Goal: Task Accomplishment & Management: Use online tool/utility

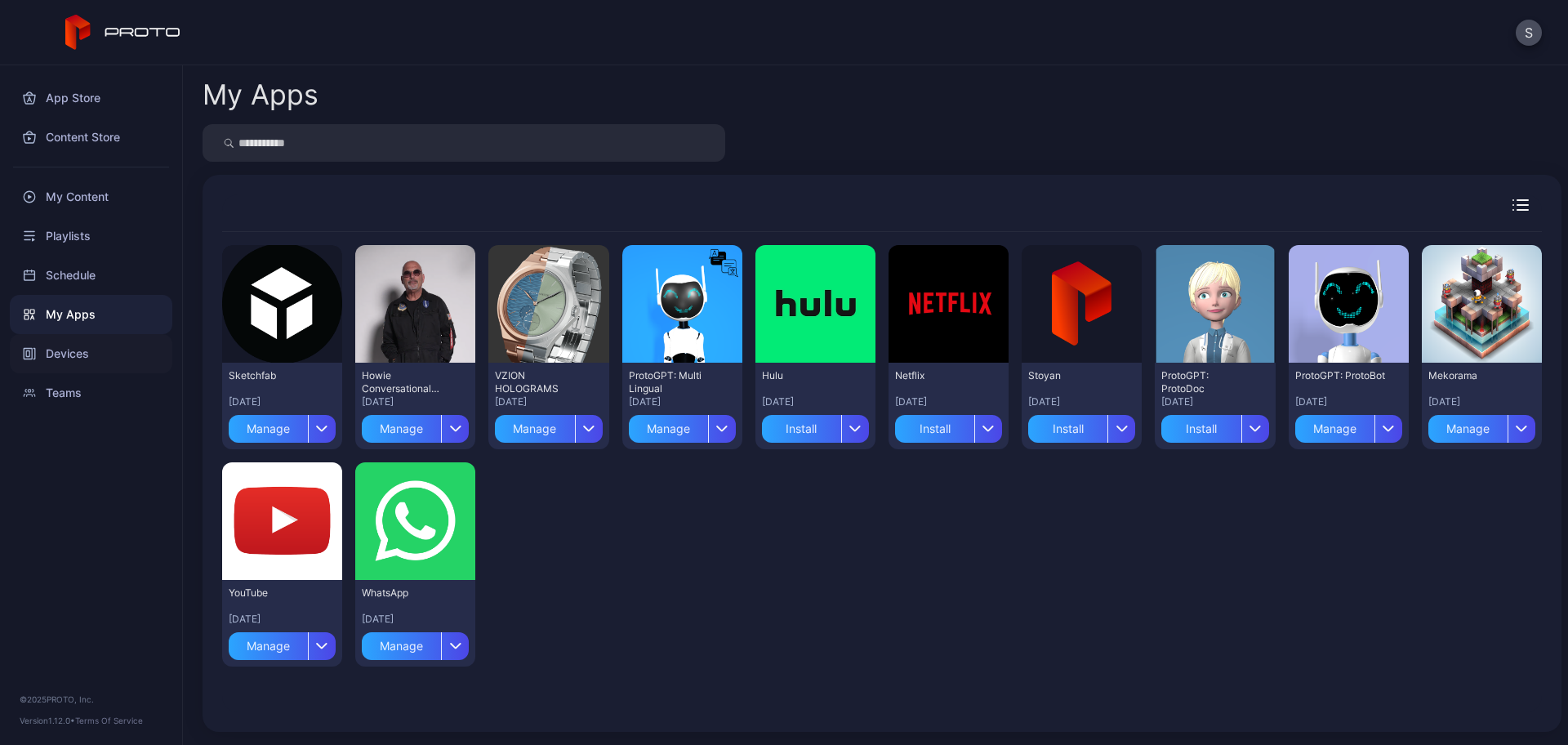
click at [97, 356] on div "Devices" at bounding box center [91, 354] width 162 height 40
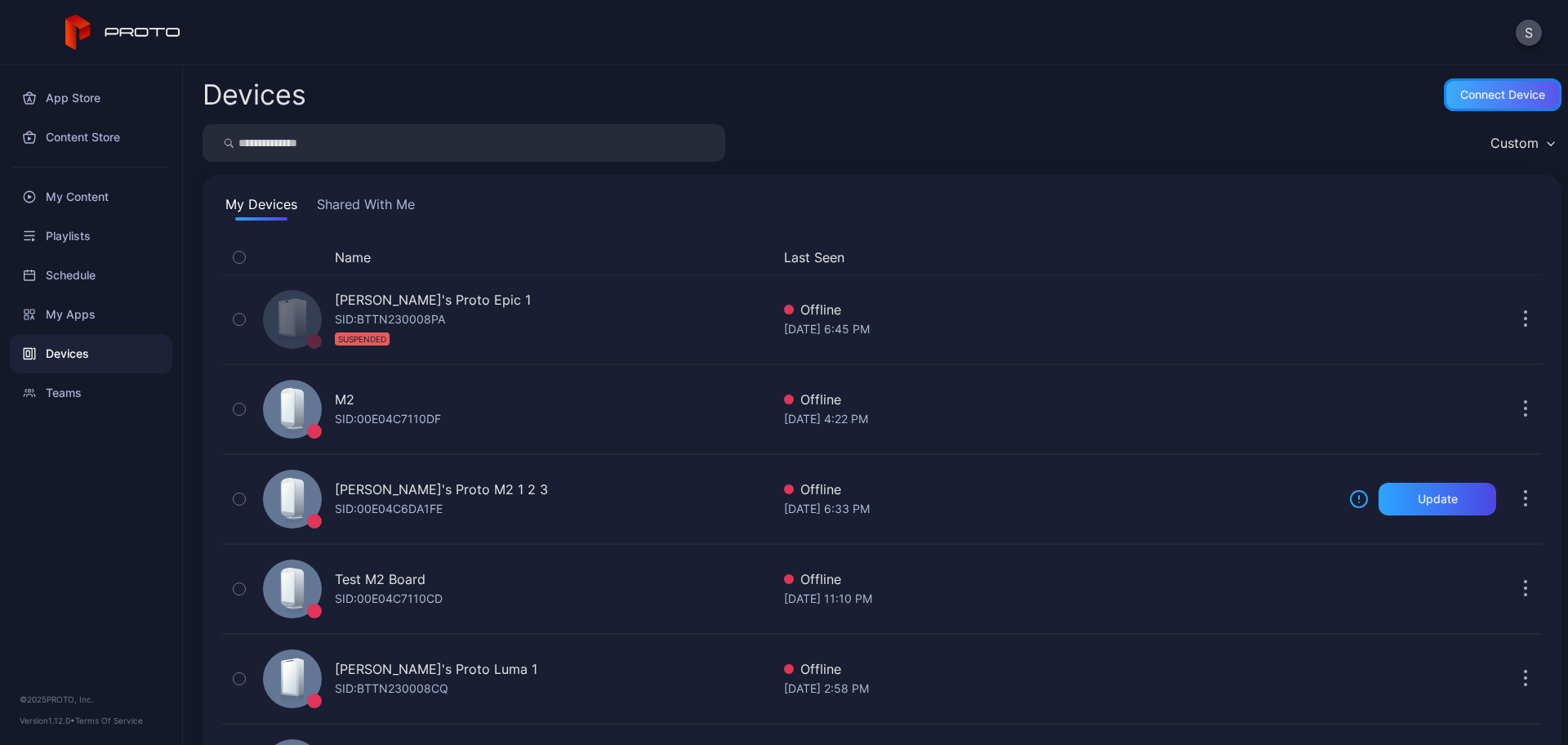
click at [1499, 91] on div "Connect device" at bounding box center [1502, 95] width 85 height 13
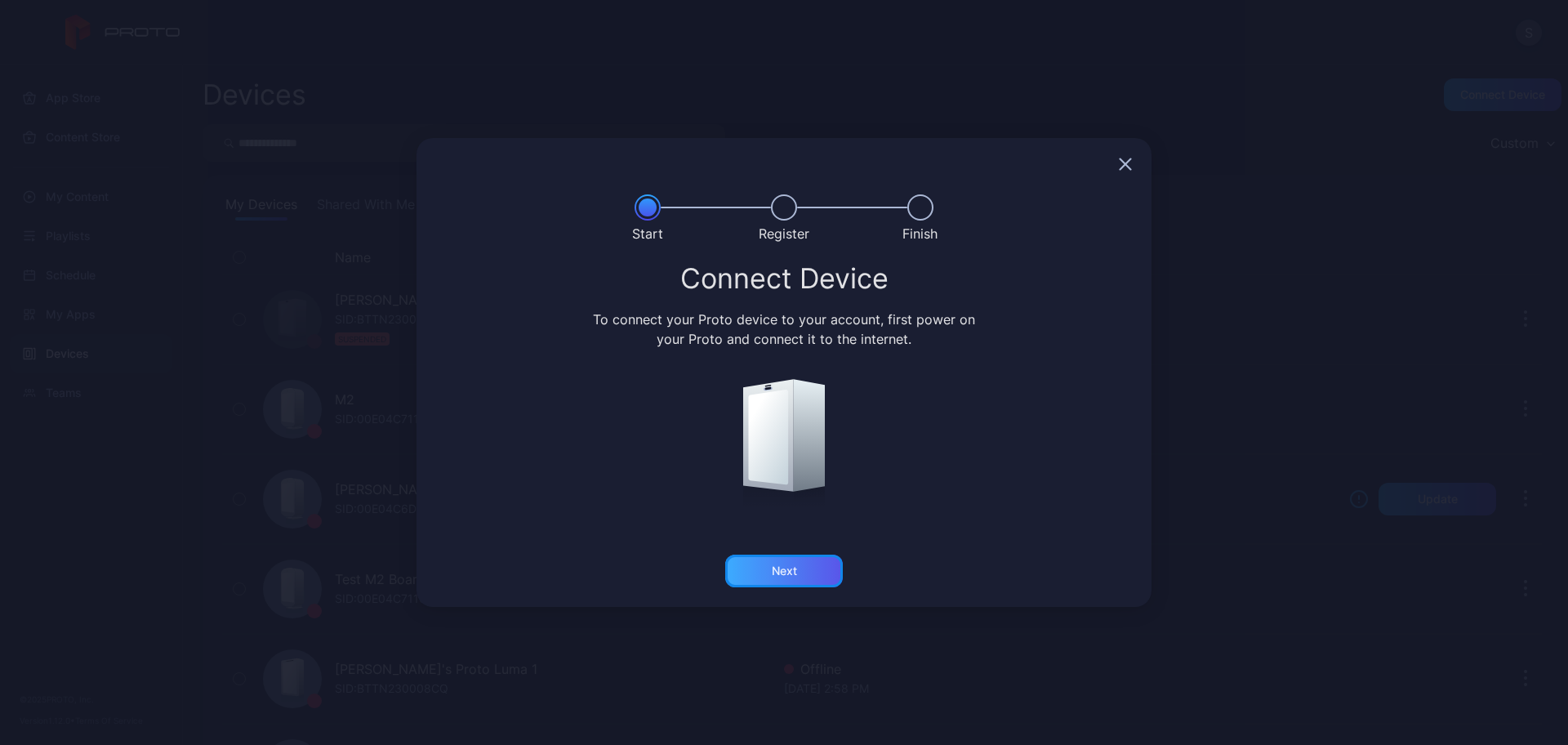
click at [799, 566] on div "Next" at bounding box center [784, 571] width 118 height 33
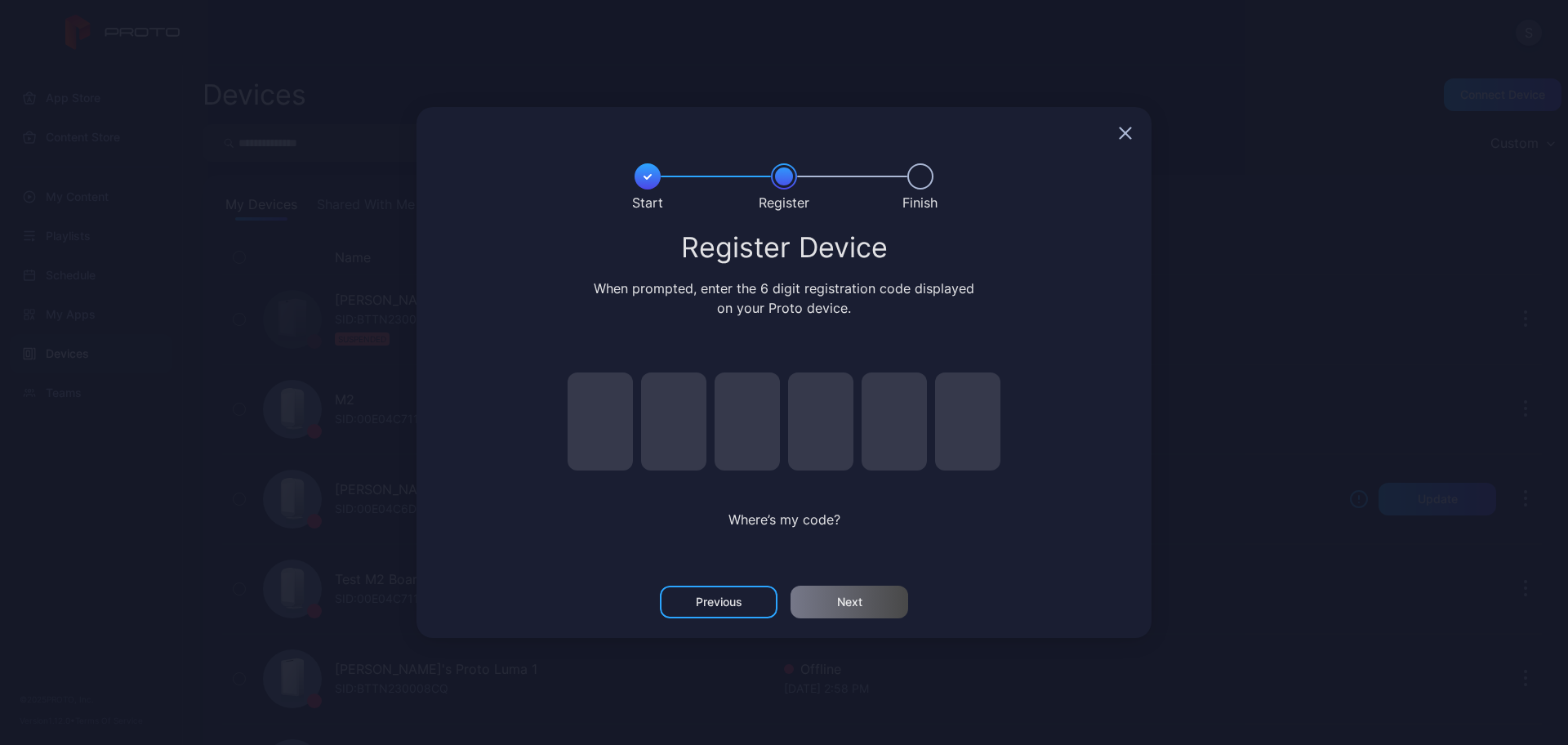
click at [605, 417] on input "pin code 1 of 6" at bounding box center [600, 421] width 65 height 98
type input "*"
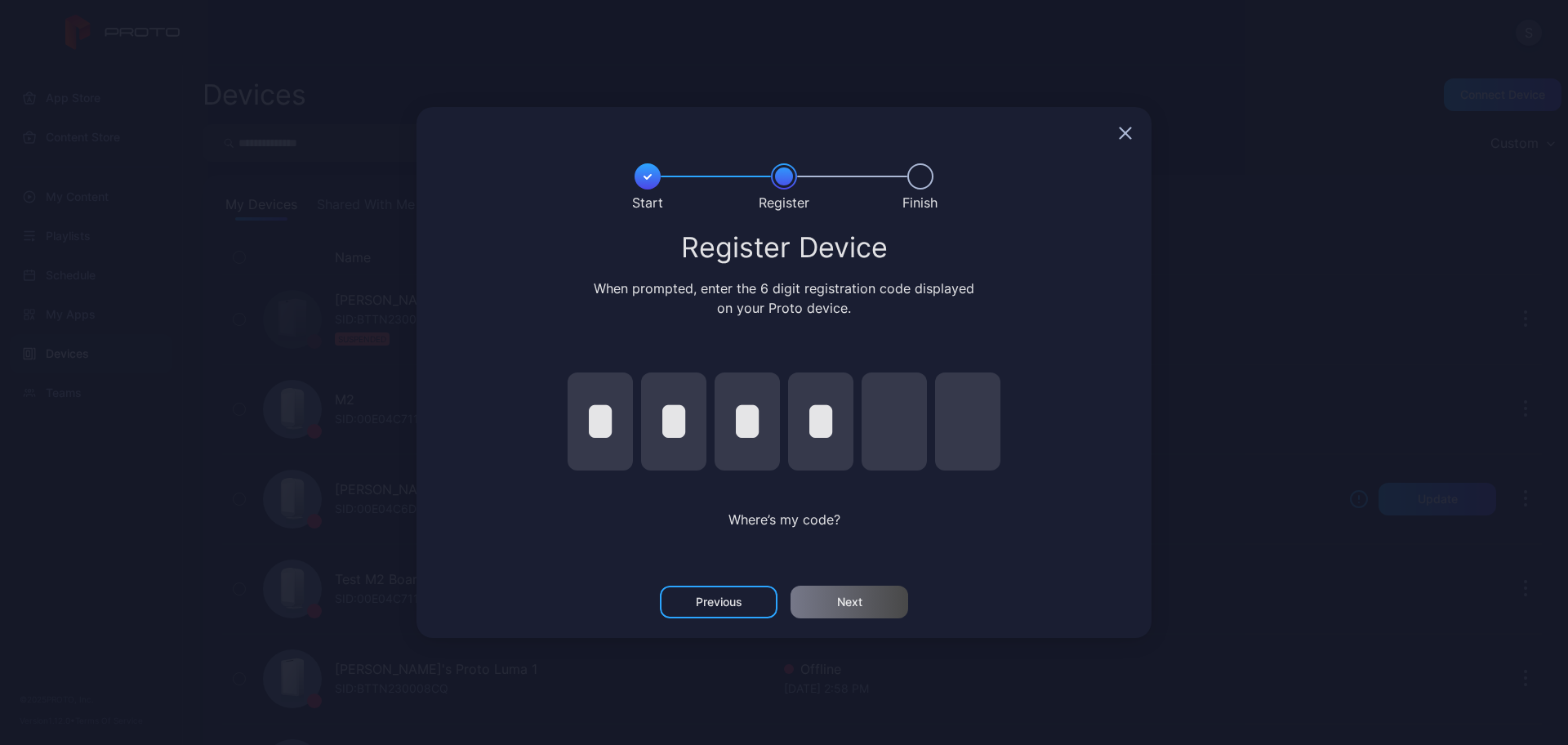
type input "*"
click at [860, 610] on div "Next" at bounding box center [849, 602] width 118 height 33
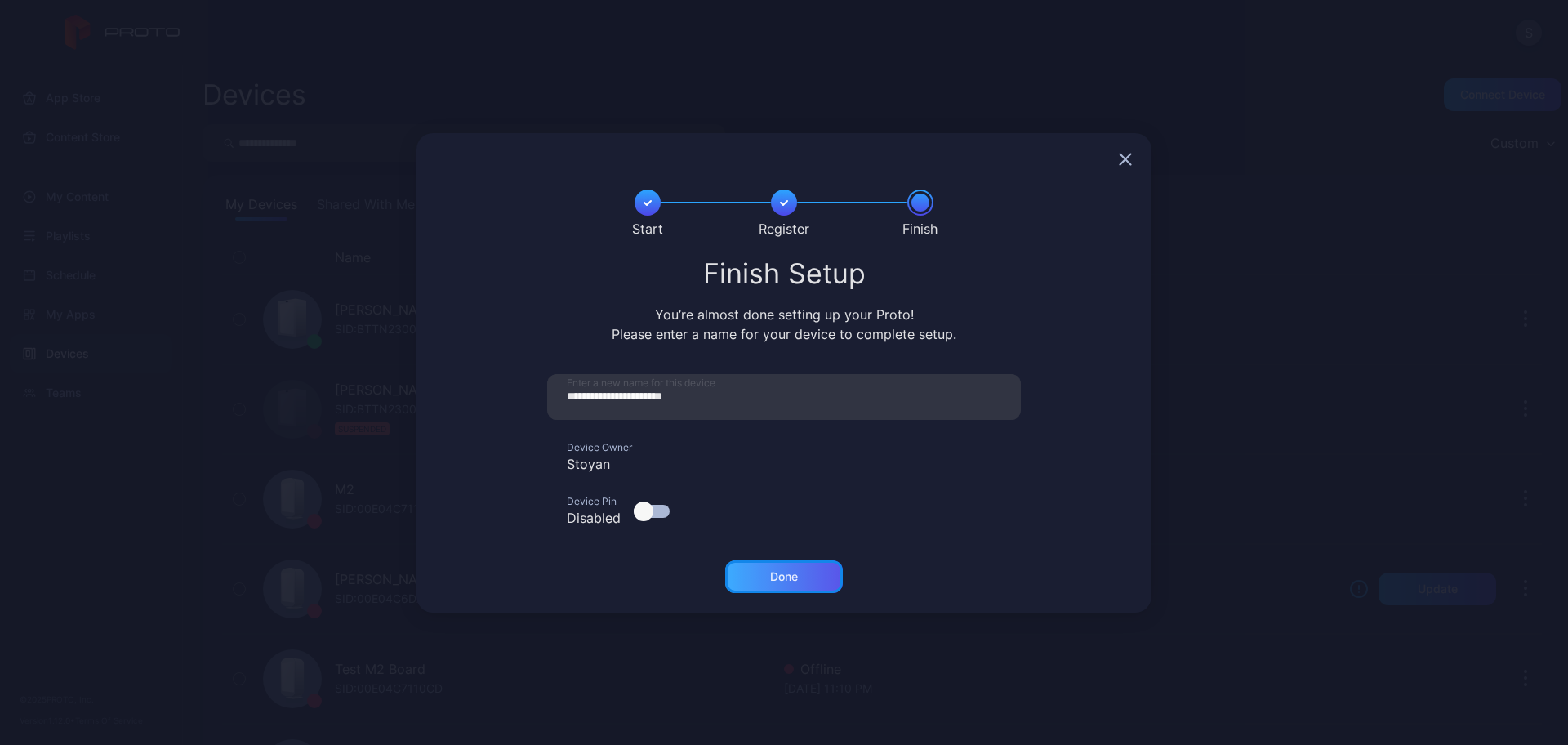
click at [779, 587] on div "Done" at bounding box center [784, 577] width 118 height 33
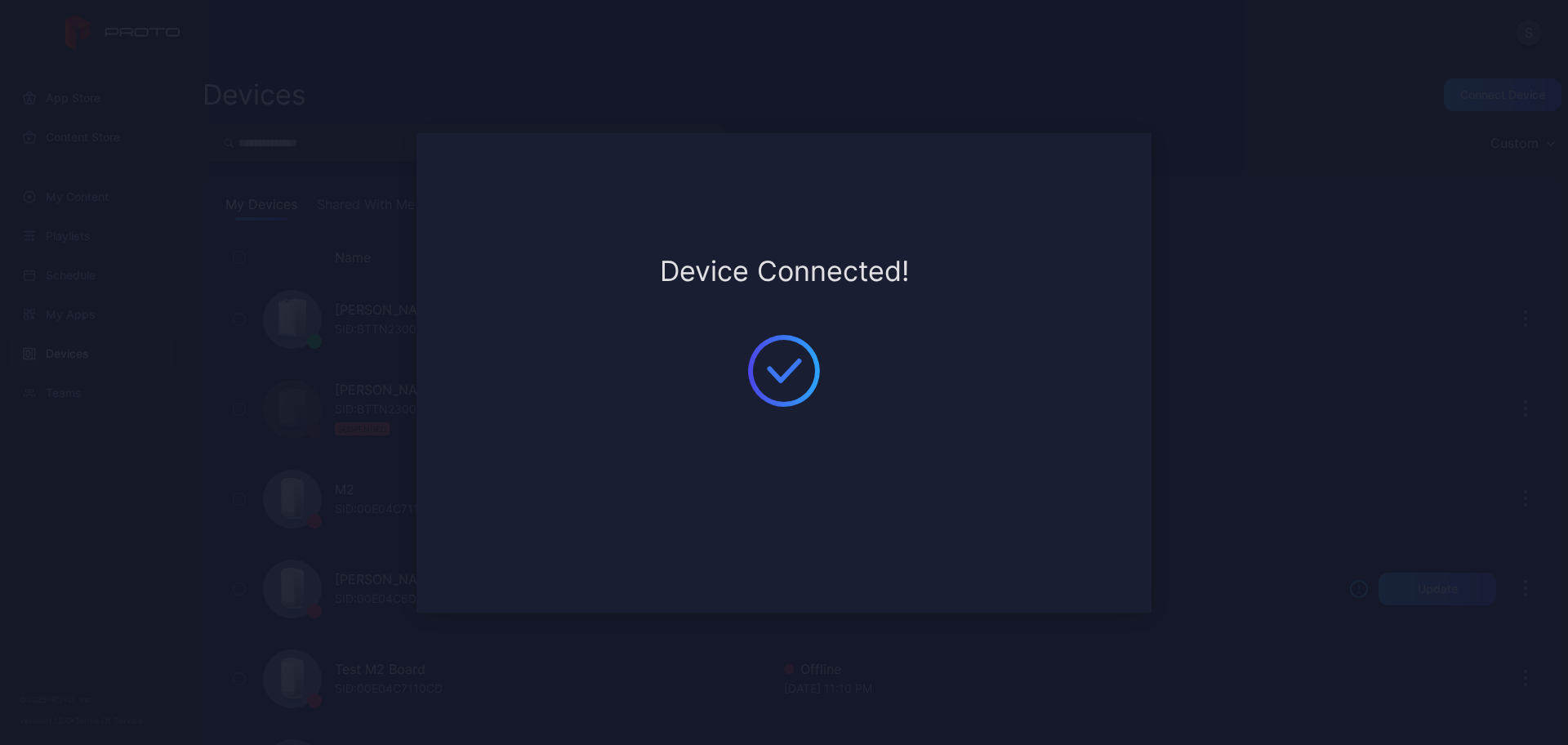
click at [1101, 92] on div "**********" at bounding box center [784, 372] width 1568 height 745
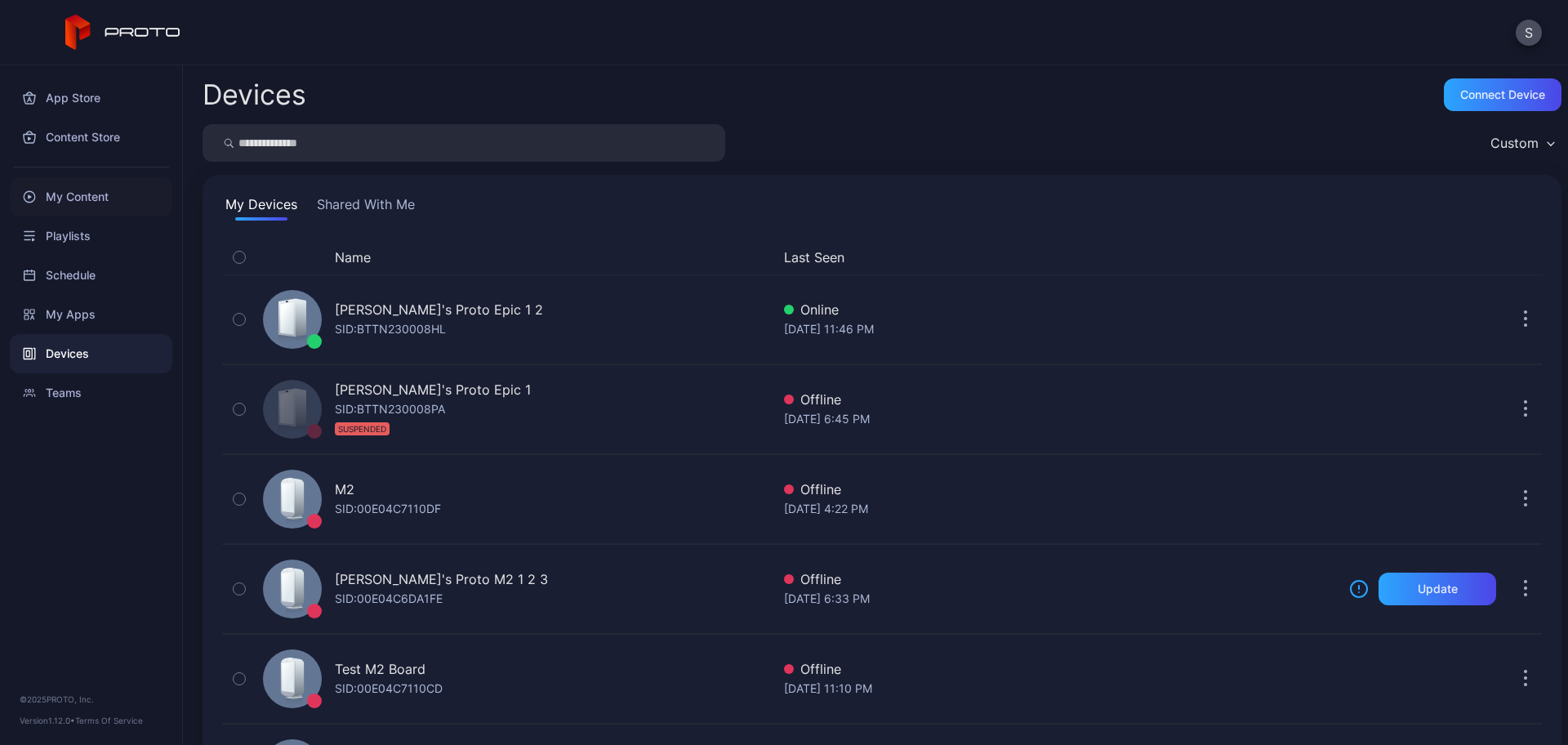
click at [92, 200] on div "My Content" at bounding box center [91, 197] width 162 height 40
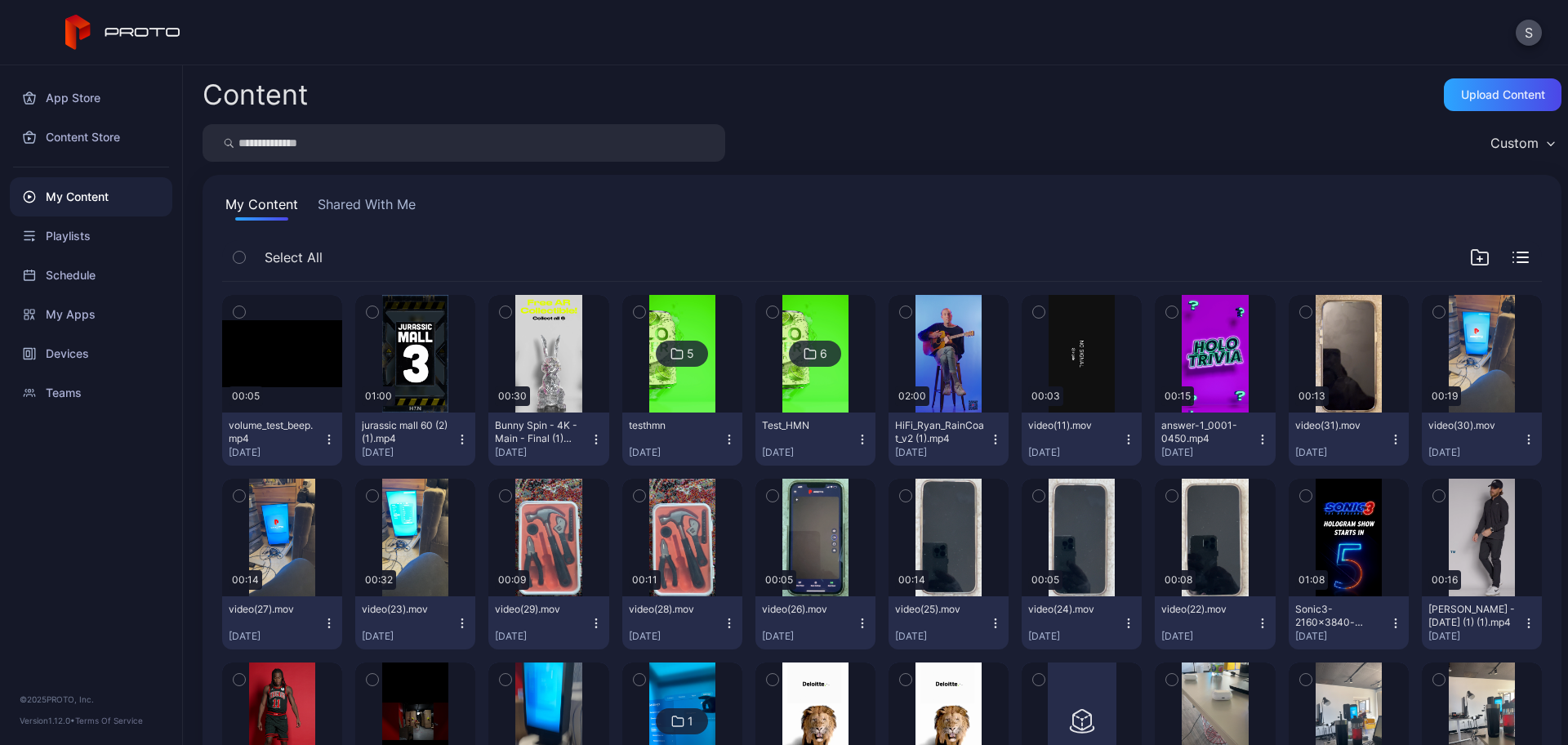
click at [902, 316] on button "button" at bounding box center [906, 312] width 35 height 35
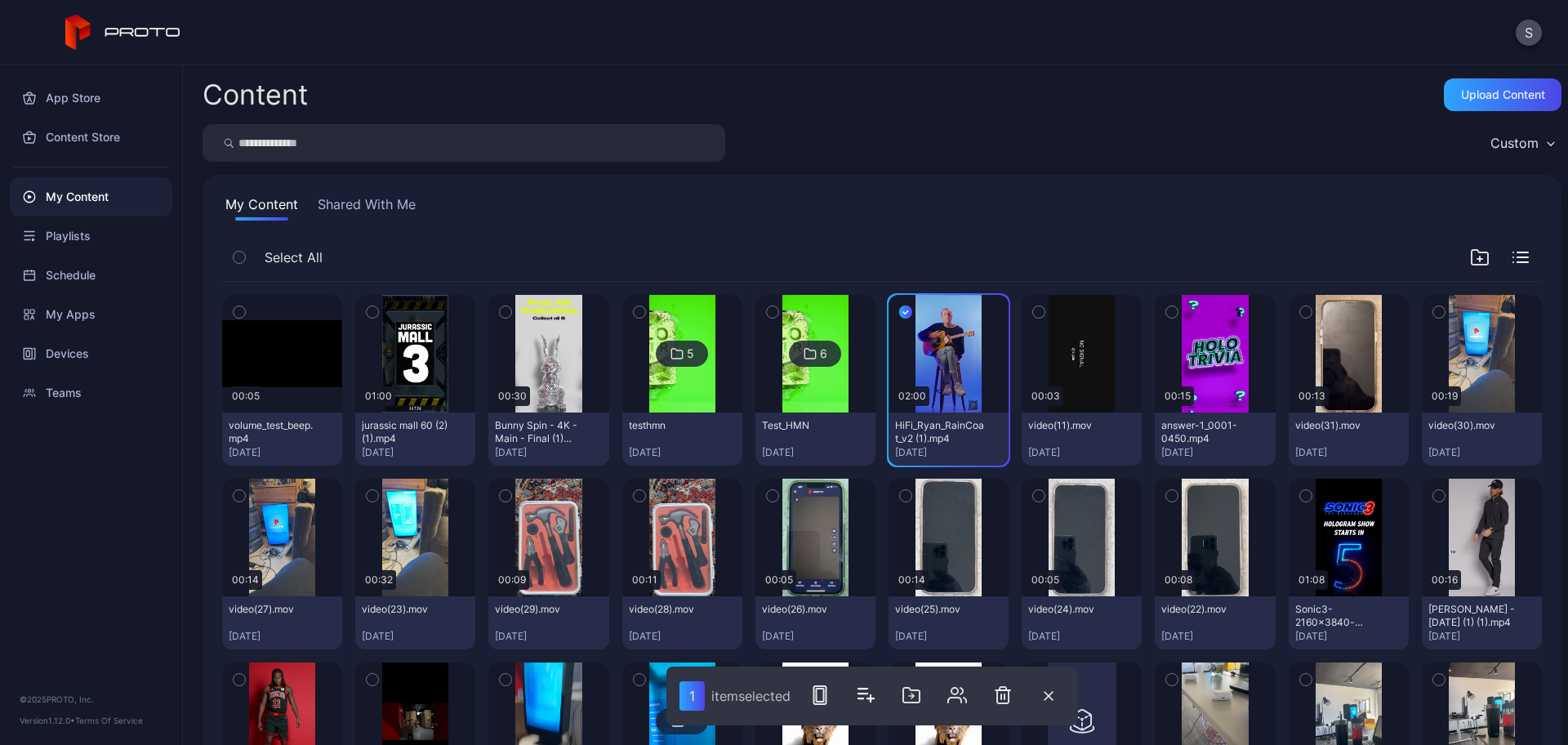
click at [840, 705] on div at bounding box center [911, 695] width 228 height 59
click at [826, 699] on rect "button" at bounding box center [820, 695] width 12 height 18
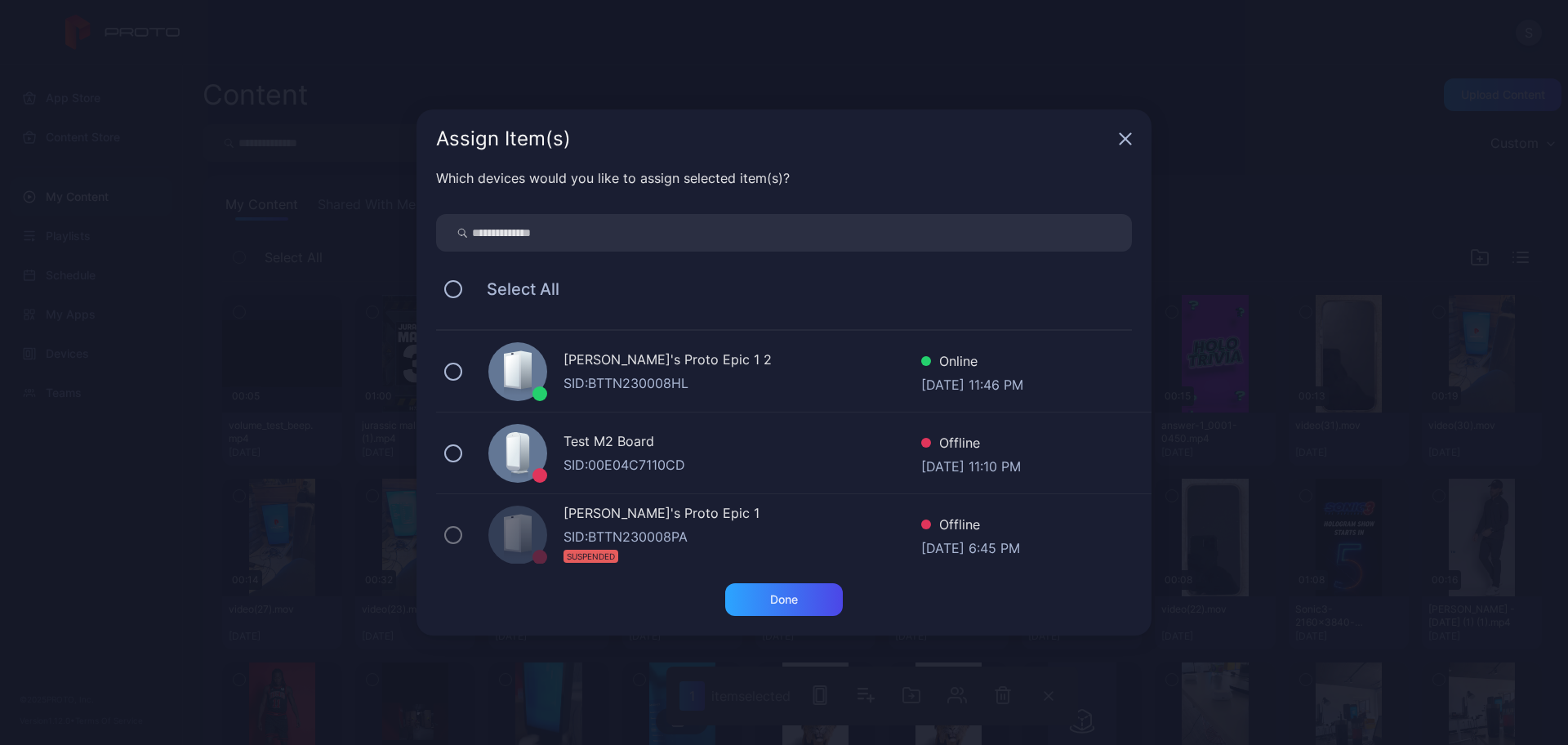
click at [695, 380] on div "SID: BTTN230008HL" at bounding box center [742, 383] width 358 height 20
click at [765, 602] on div "Done" at bounding box center [784, 600] width 118 height 33
